Goal: Feedback & Contribution: Submit feedback/report problem

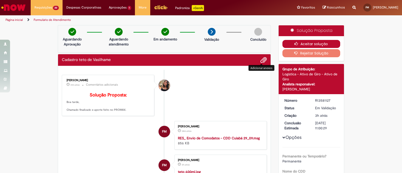
click at [309, 42] on button "Aceitar solução" at bounding box center [312, 44] width 58 height 8
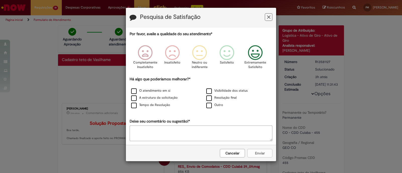
drag, startPoint x: 255, startPoint y: 50, endPoint x: 176, endPoint y: 80, distance: 84.5
click at [255, 50] on icon "Feedback" at bounding box center [255, 52] width 19 height 15
click at [133, 90] on label "O atendimento em si" at bounding box center [150, 91] width 39 height 5
drag, startPoint x: 133, startPoint y: 99, endPoint x: 132, endPoint y: 103, distance: 4.1
click at [133, 99] on label "A estrutura da solicitação" at bounding box center [154, 98] width 47 height 5
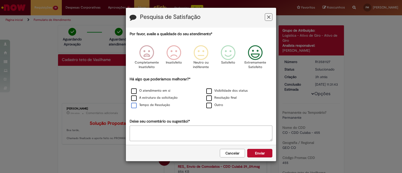
click at [132, 104] on label "Tempo de Resolução" at bounding box center [150, 105] width 39 height 5
click at [170, 137] on textarea "Deixe seu comentário ou sugestão!*" at bounding box center [201, 134] width 143 height 16
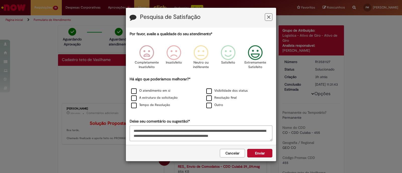
scroll to position [2, 0]
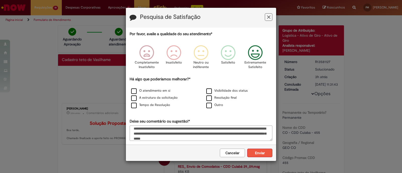
type textarea "**********"
click at [267, 149] on button "Enviar" at bounding box center [259, 153] width 25 height 9
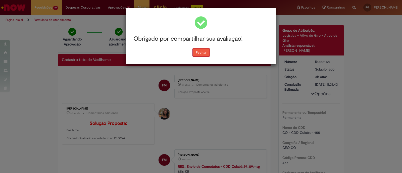
click at [201, 54] on button "Fechar" at bounding box center [201, 52] width 17 height 9
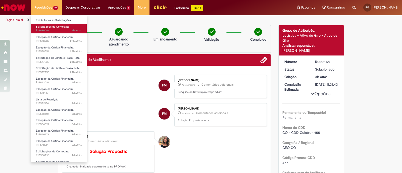
click at [50, 30] on span "6h atrás 6 horas atrás R13580097" at bounding box center [59, 31] width 46 height 4
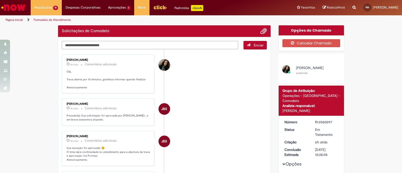
click at [107, 43] on textarea "Digite sua mensagem aqui..." at bounding box center [150, 45] width 177 height 9
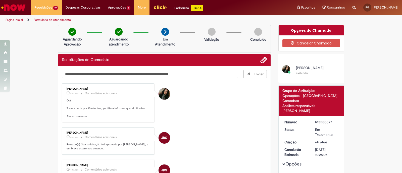
type textarea "**********"
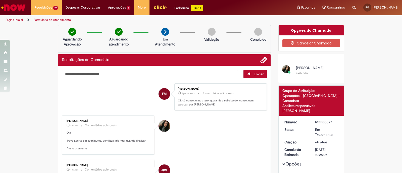
click at [309, 68] on span "Desiree da Silva Germano" at bounding box center [310, 68] width 28 height 5
